Goal: Task Accomplishment & Management: Manage account settings

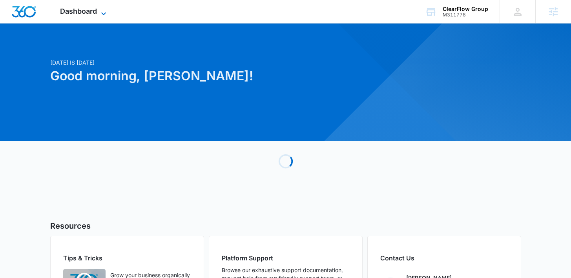
click at [99, 12] on icon at bounding box center [103, 13] width 9 height 9
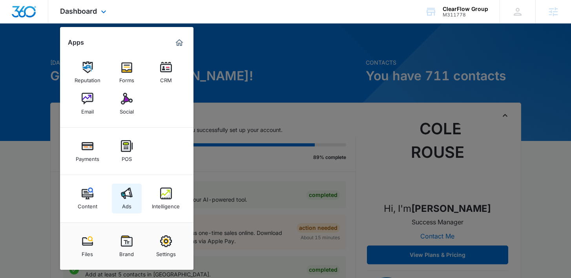
click at [137, 193] on link "Ads" at bounding box center [127, 199] width 30 height 30
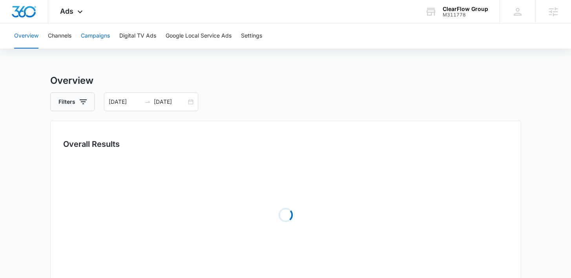
click at [98, 42] on button "Campaigns" at bounding box center [95, 36] width 29 height 25
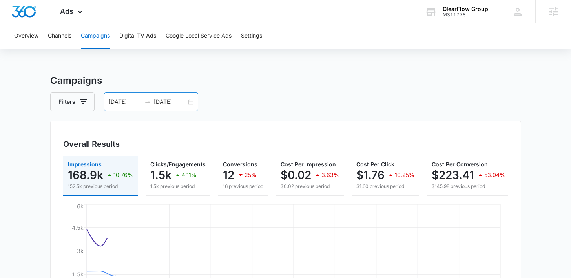
click at [152, 105] on div at bounding box center [147, 102] width 13 height 6
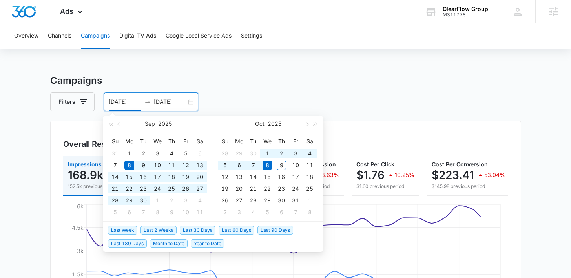
drag, startPoint x: 206, startPoint y: 224, endPoint x: 204, endPoint y: 231, distance: 7.3
click at [206, 226] on li "Last 30 Days" at bounding box center [199, 230] width 39 height 13
click at [204, 231] on span "Last 30 Days" at bounding box center [198, 230] width 36 height 9
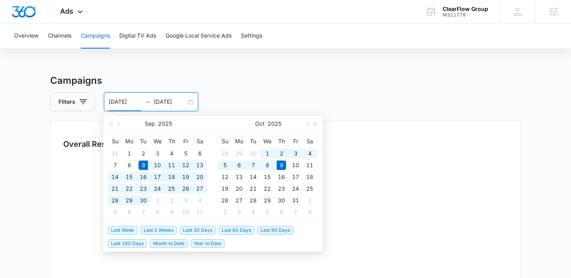
type input "09/09/2025"
type input "10/09/2025"
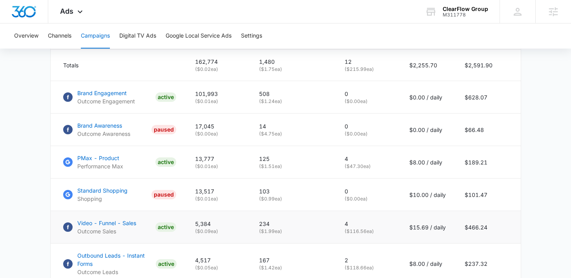
scroll to position [371, 0]
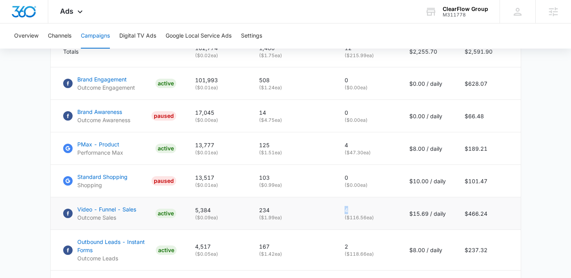
drag, startPoint x: 355, startPoint y: 214, endPoint x: 342, endPoint y: 214, distance: 13.3
click at [342, 214] on td "4 ( $116.56 ea)" at bounding box center [367, 214] width 65 height 33
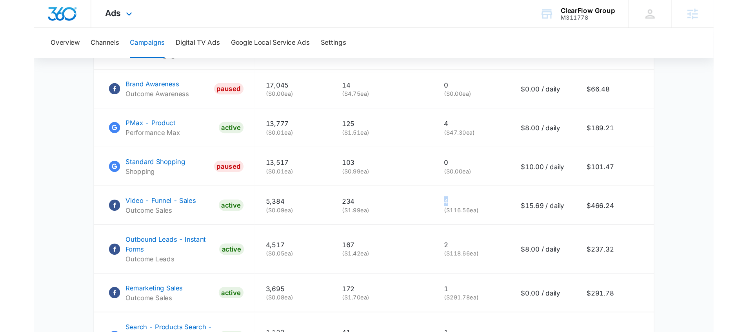
scroll to position [413, 0]
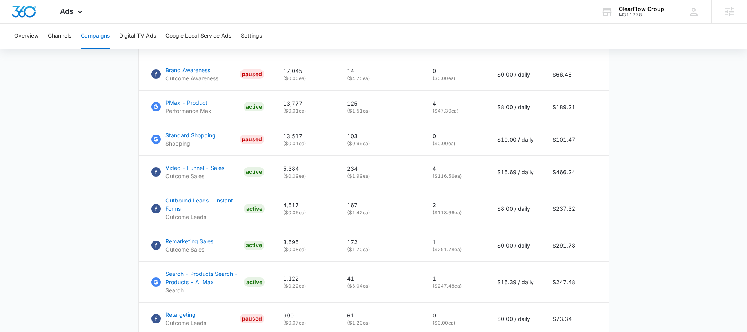
click at [123, 148] on main "Campaigns Filters 09/09/2025 10/09/2025 Overall Results Impressions 162.8k 4.72…" at bounding box center [373, 44] width 747 height 769
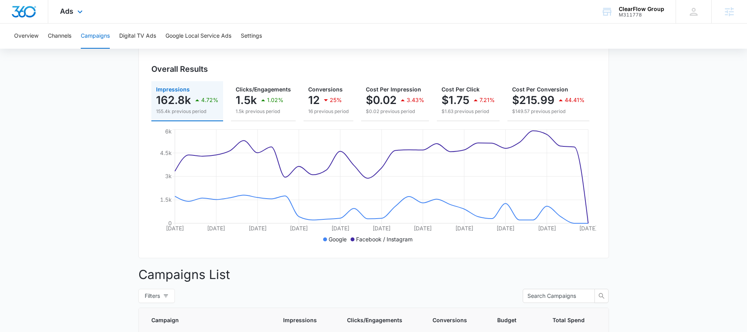
scroll to position [48, 0]
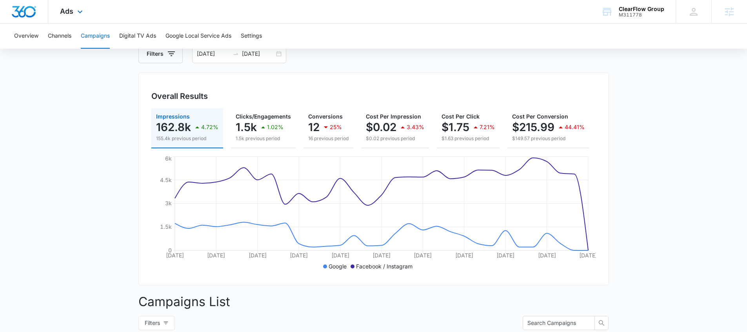
click at [73, 1] on div "Ads Apps Reputation Forms CRM Email Social Payments POS Content Ads Intelligenc…" at bounding box center [72, 11] width 48 height 23
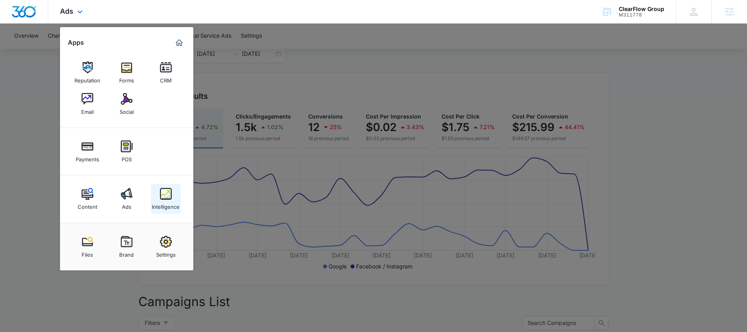
click at [168, 190] on img at bounding box center [166, 194] width 12 height 12
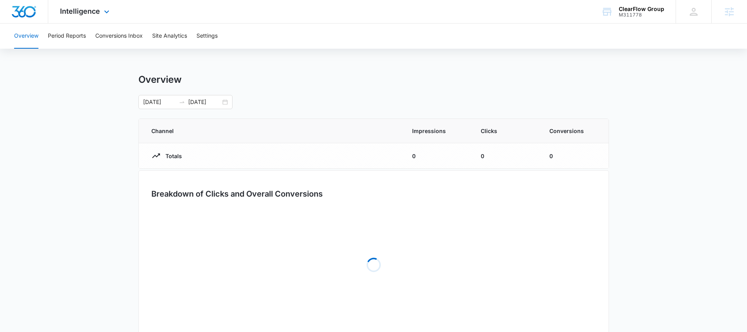
click at [78, 18] on div "Intelligence Apps Reputation Forms CRM Email Social Payments POS Content Ads In…" at bounding box center [85, 11] width 75 height 23
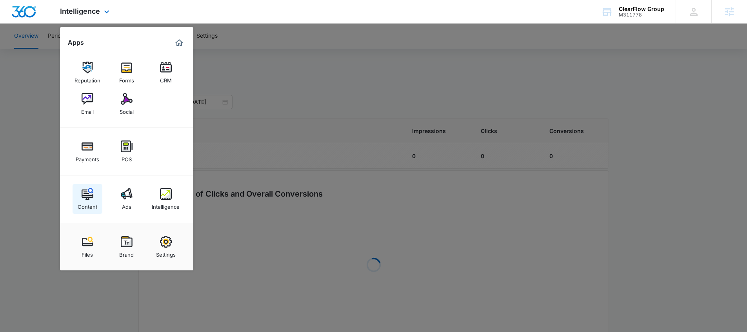
click at [87, 195] on img at bounding box center [88, 194] width 12 height 12
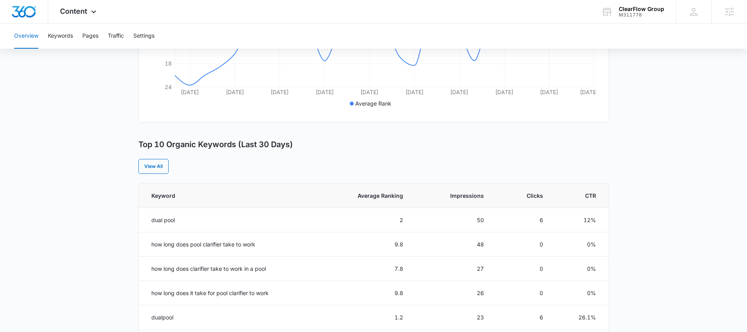
scroll to position [367, 0]
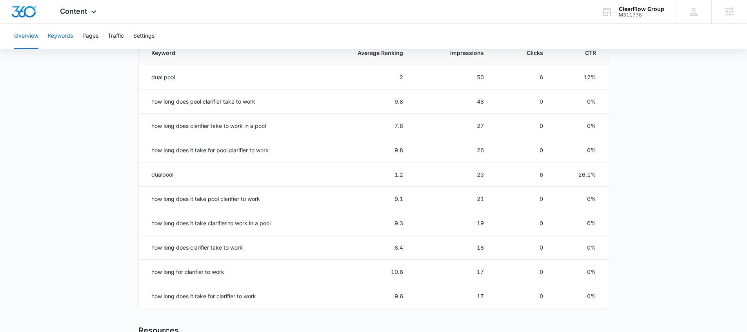
click at [70, 38] on button "Keywords" at bounding box center [60, 36] width 25 height 25
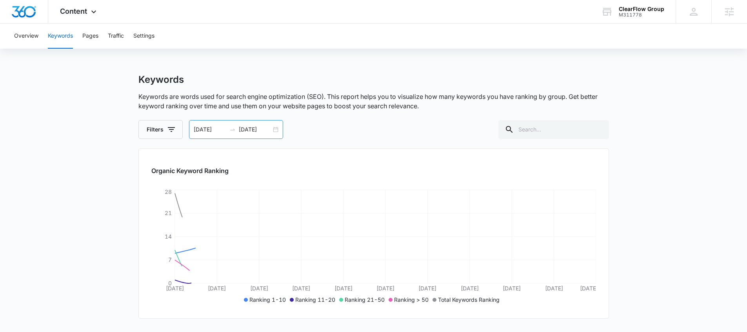
click at [219, 125] on div "09/09/2025 10/09/2025" at bounding box center [236, 129] width 94 height 19
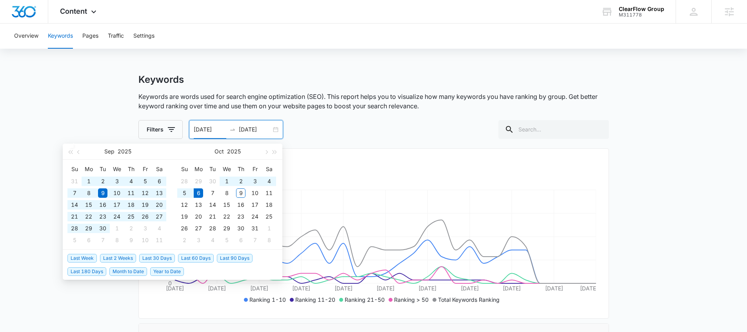
click at [102, 270] on span "Last 180 Days" at bounding box center [86, 271] width 39 height 9
type input "04/09/2025"
type input "10/06/2025"
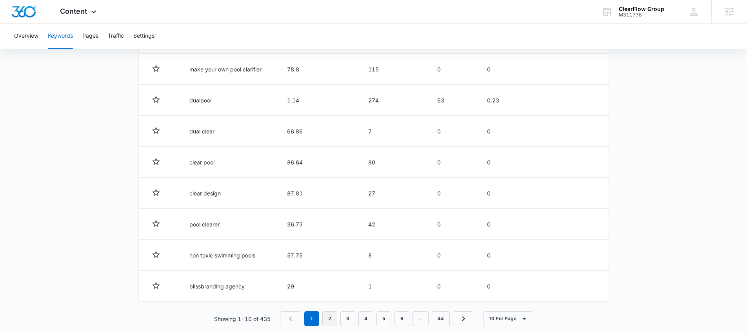
scroll to position [393, 0]
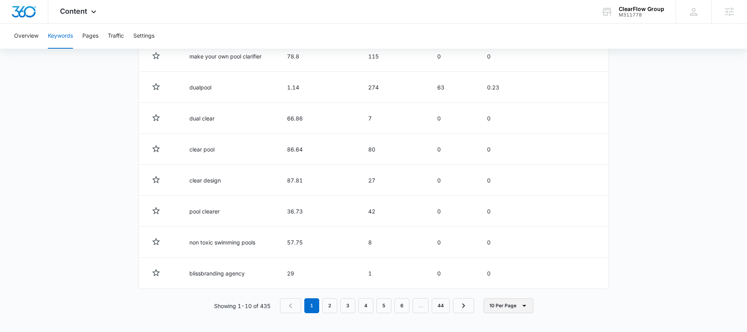
click at [513, 278] on button "10 Per Page" at bounding box center [508, 305] width 50 height 15
click at [498, 278] on button "100 Per Page" at bounding box center [515, 282] width 63 height 12
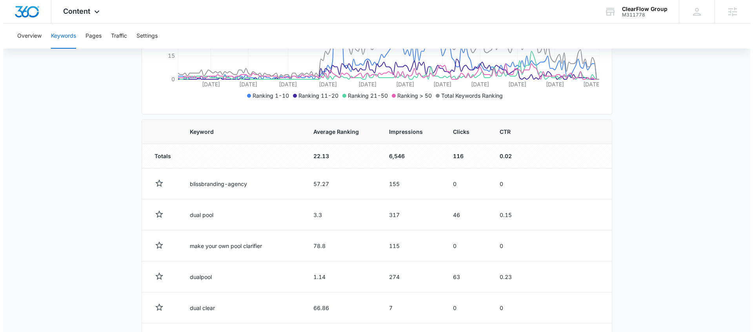
scroll to position [0, 0]
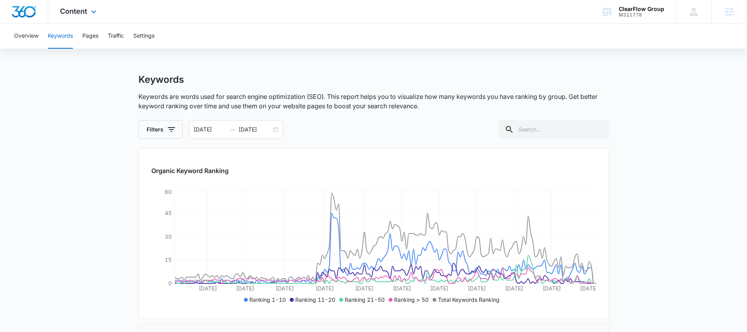
click at [98, 17] on div "Content Apps Reputation Forms CRM Email Social Payments POS Content Ads Intelli…" at bounding box center [79, 11] width 62 height 23
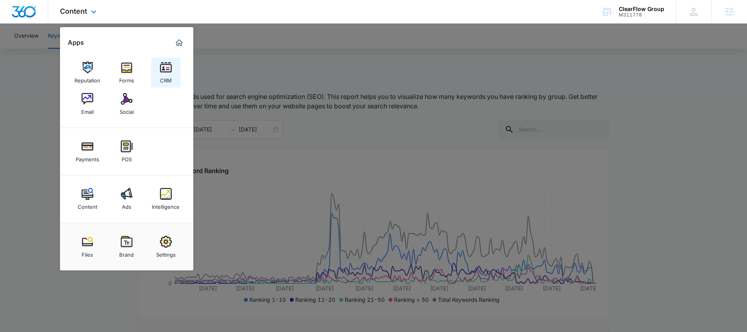
click at [169, 68] on img at bounding box center [166, 68] width 12 height 12
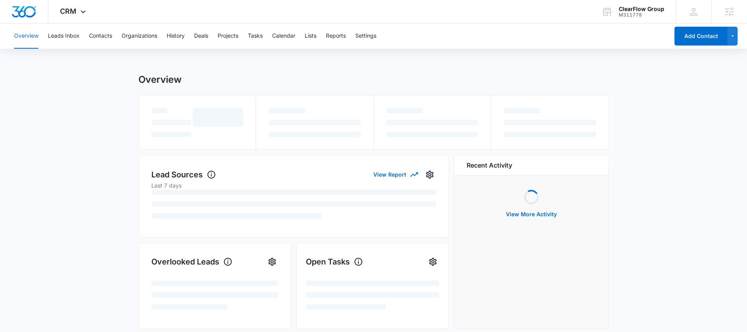
click at [305, 38] on div "Overview Leads Inbox Contacts Organizations History Deals Projects Tasks Calend…" at bounding box center [339, 36] width 660 height 25
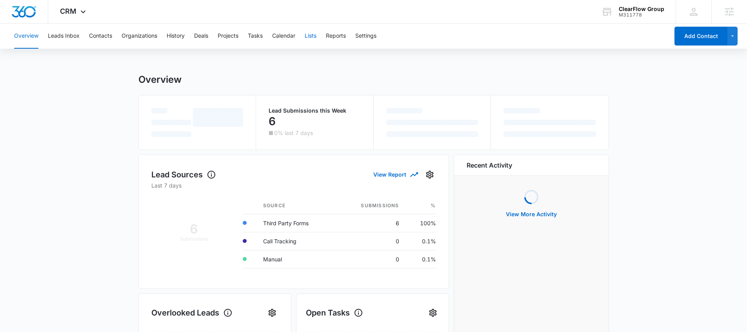
click at [307, 38] on button "Lists" at bounding box center [311, 36] width 12 height 25
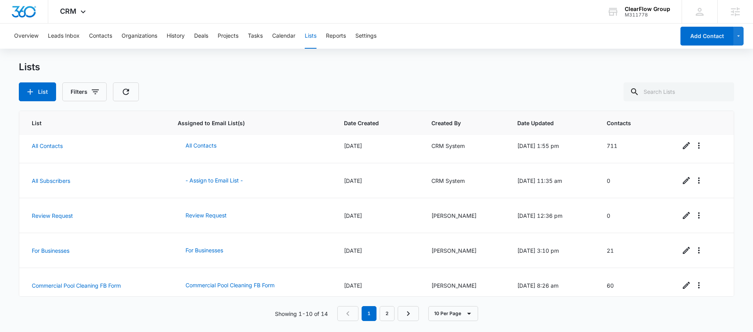
scroll to position [188, 0]
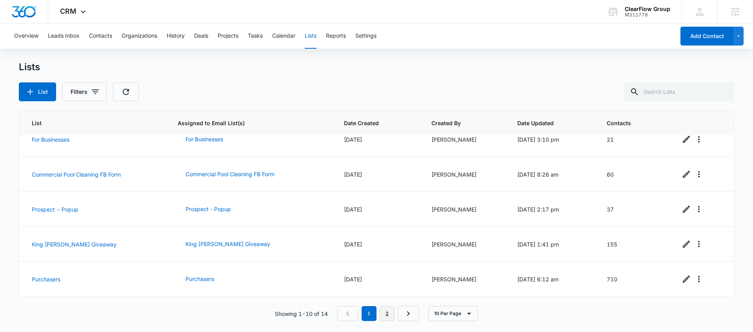
click at [389, 278] on link "2" at bounding box center [387, 313] width 15 height 15
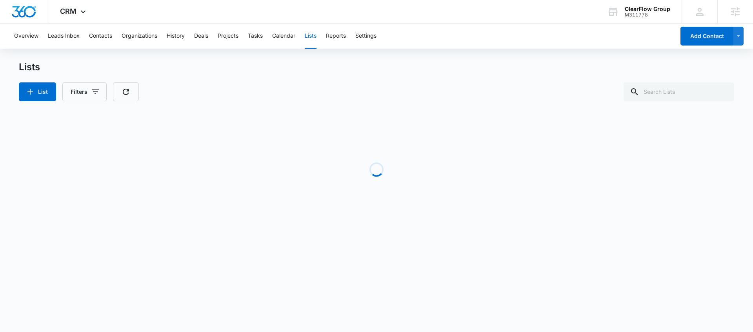
scroll to position [0, 0]
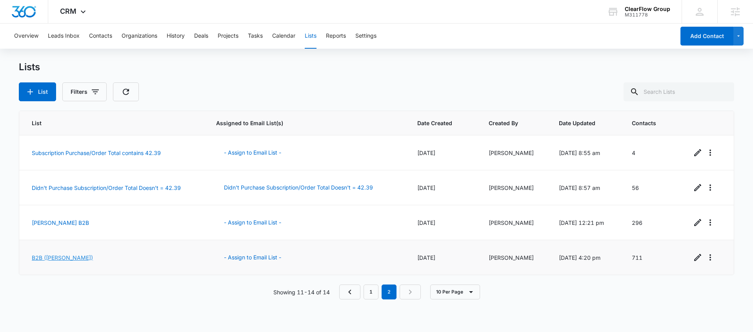
click at [39, 256] on link "B2B ([PERSON_NAME])" at bounding box center [62, 257] width 61 height 7
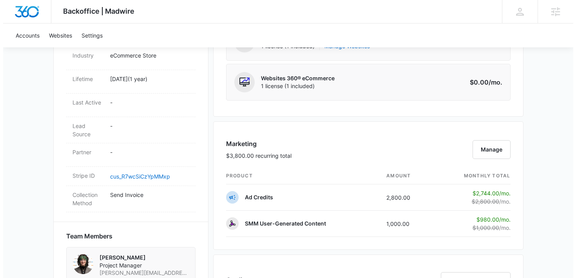
scroll to position [432, 0]
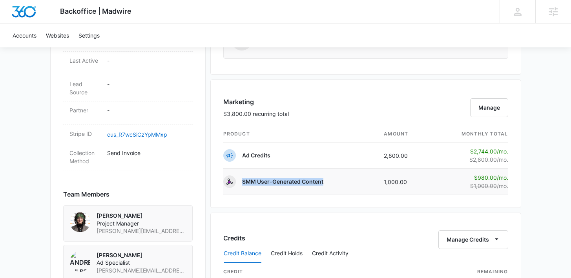
drag, startPoint x: 325, startPoint y: 183, endPoint x: 243, endPoint y: 184, distance: 82.0
click at [243, 184] on td "SMM User-Generated Content" at bounding box center [300, 182] width 154 height 26
drag, startPoint x: 413, startPoint y: 183, endPoint x: 380, endPoint y: 184, distance: 33.3
click at [380, 184] on td "1,000.00" at bounding box center [404, 182] width 54 height 26
click at [421, 189] on td "1,000.00" at bounding box center [404, 182] width 54 height 26
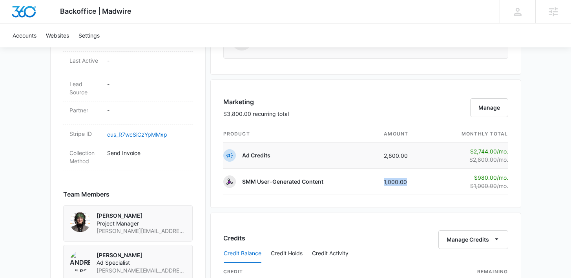
drag, startPoint x: 407, startPoint y: 184, endPoint x: 414, endPoint y: 158, distance: 26.6
click at [376, 182] on tr "SMM User-Generated Content 1,000.00 $980.00 /mo. $1,000.00 /mo." at bounding box center [365, 182] width 285 height 26
click at [483, 106] on button "Manage" at bounding box center [489, 107] width 38 height 19
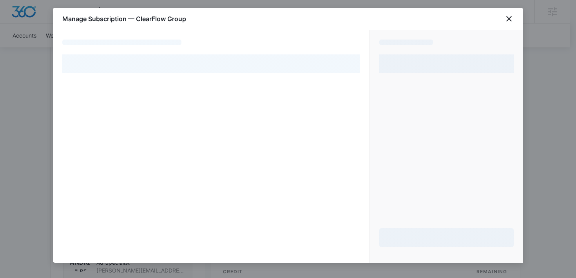
select select "MANUAL_INVOICE"
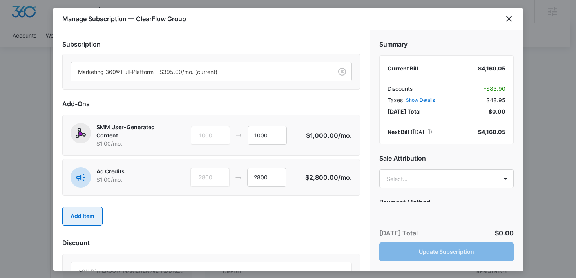
click at [91, 215] on button "Add Item" at bounding box center [82, 216] width 40 height 19
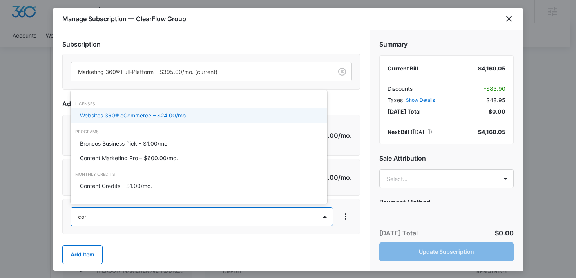
type input "conte"
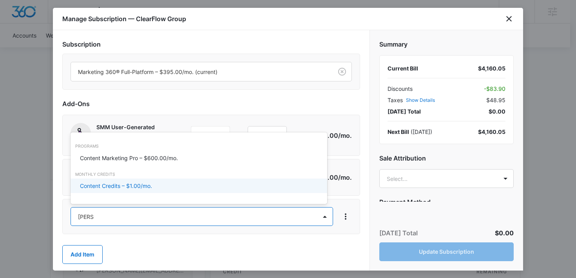
click at [118, 185] on p "Content Credits – $1.00/mo." at bounding box center [116, 186] width 72 height 8
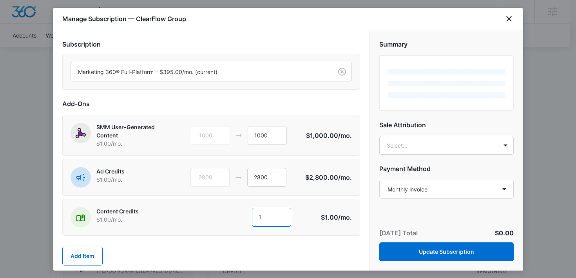
click at [260, 220] on input "1" at bounding box center [271, 217] width 39 height 19
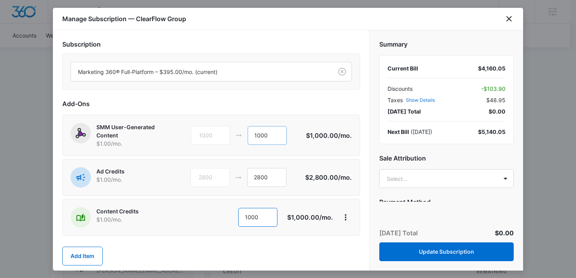
type input "1000"
drag, startPoint x: 281, startPoint y: 137, endPoint x: 233, endPoint y: 140, distance: 48.3
click at [233, 140] on div "1000 1000" at bounding box center [249, 135] width 116 height 19
type input "0"
click at [470, 133] on div "Next Bill ( Oct 25 ) $4,160.05" at bounding box center [447, 132] width 118 height 8
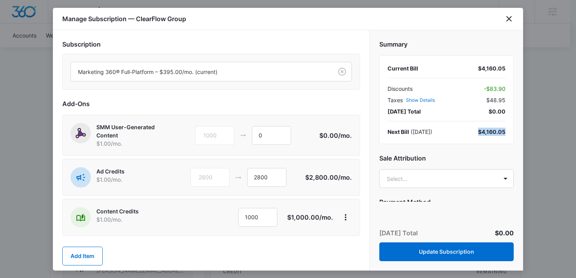
drag, startPoint x: 500, startPoint y: 133, endPoint x: 507, endPoint y: 133, distance: 7.5
click at [507, 133] on div "Current Bill $4,160.05 Discounts - $83.90 Taxes Show Details $48.95 Today’s Tot…" at bounding box center [447, 99] width 135 height 89
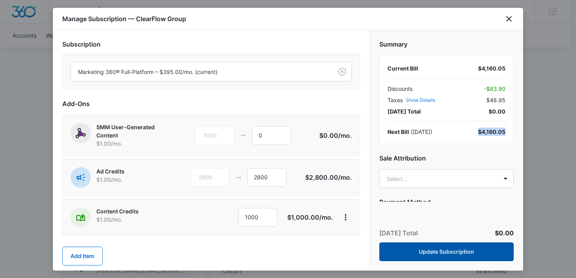
click at [418, 253] on button "Update Subscription" at bounding box center [447, 252] width 135 height 19
click at [451, 253] on button "Update Subscription" at bounding box center [447, 252] width 135 height 19
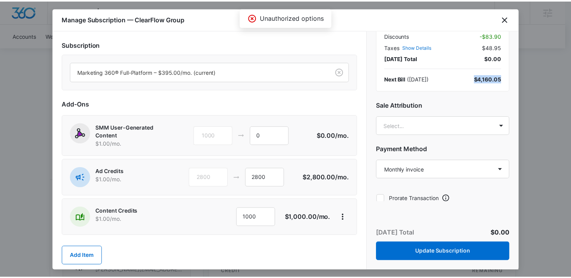
scroll to position [59, 0]
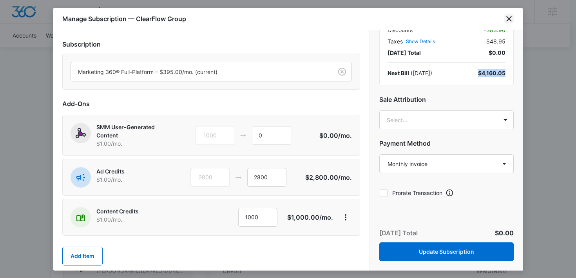
click at [513, 20] on icon "close" at bounding box center [509, 18] width 9 height 9
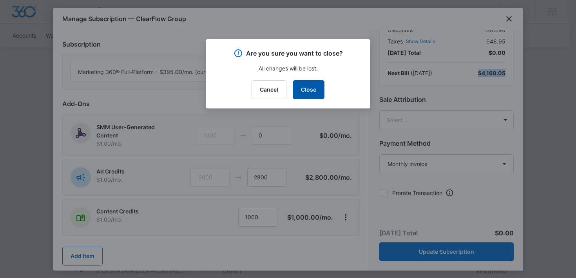
click at [305, 93] on button "Close" at bounding box center [309, 89] width 32 height 19
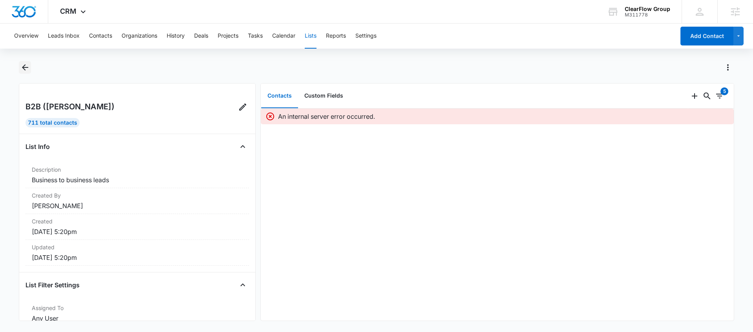
click at [25, 66] on icon "Back" at bounding box center [24, 67] width 9 height 9
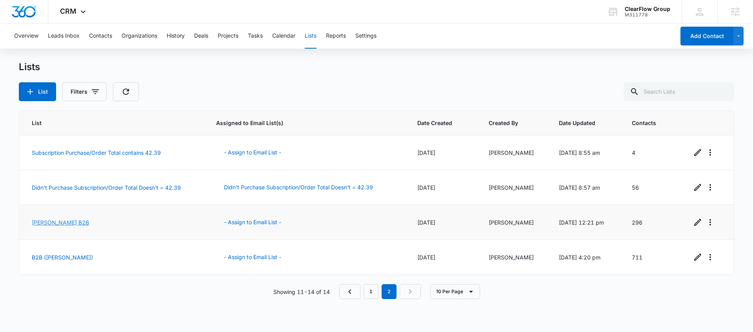
click at [45, 224] on link "[PERSON_NAME] B2B" at bounding box center [60, 222] width 57 height 7
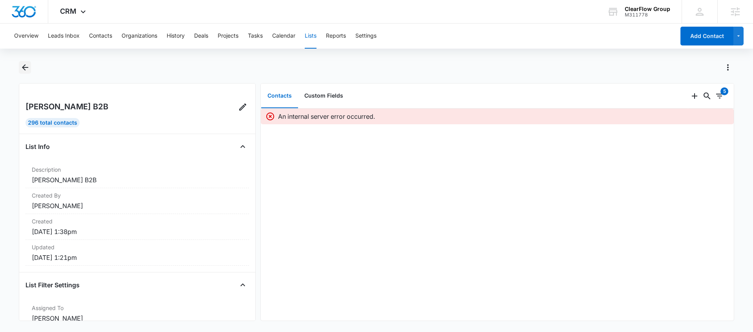
click at [27, 70] on icon "Back" at bounding box center [24, 67] width 9 height 9
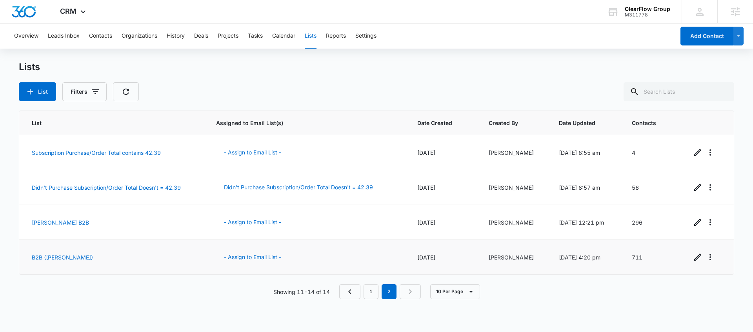
drag, startPoint x: 75, startPoint y: 287, endPoint x: 63, endPoint y: 267, distance: 23.4
click at [75, 286] on div "Showing 11-14 of 14 1 2 10 Per Page" at bounding box center [376, 291] width 715 height 15
click at [44, 220] on link "[PERSON_NAME] B2B" at bounding box center [60, 222] width 57 height 7
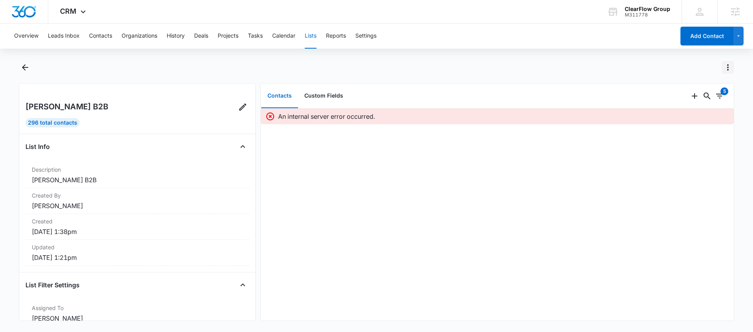
click at [730, 72] on button "Actions" at bounding box center [728, 67] width 13 height 13
click at [722, 95] on button "Refresh List" at bounding box center [695, 101] width 78 height 12
click at [729, 69] on icon "Actions" at bounding box center [727, 67] width 9 height 9
click at [702, 97] on button "Refresh List" at bounding box center [695, 101] width 78 height 12
drag, startPoint x: 76, startPoint y: 68, endPoint x: 48, endPoint y: 71, distance: 27.6
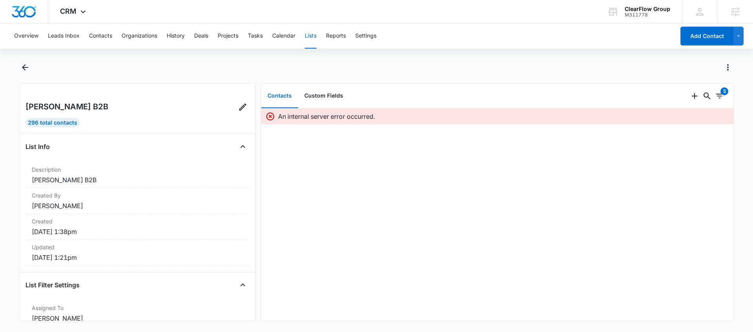
click at [75, 68] on div at bounding box center [385, 67] width 698 height 13
click at [19, 69] on button "Back" at bounding box center [25, 67] width 12 height 13
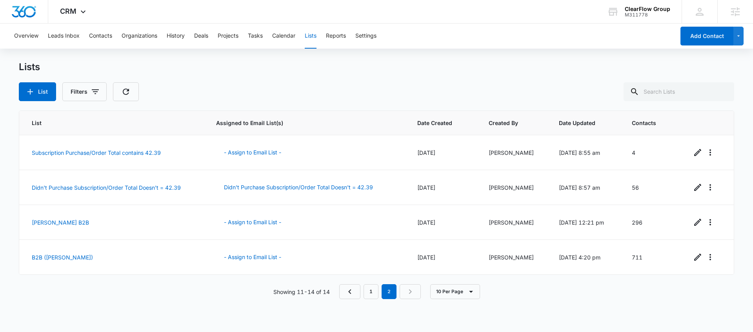
click at [326, 76] on div "Lists List Filters" at bounding box center [376, 81] width 715 height 40
